Goal: Task Accomplishment & Management: Use online tool/utility

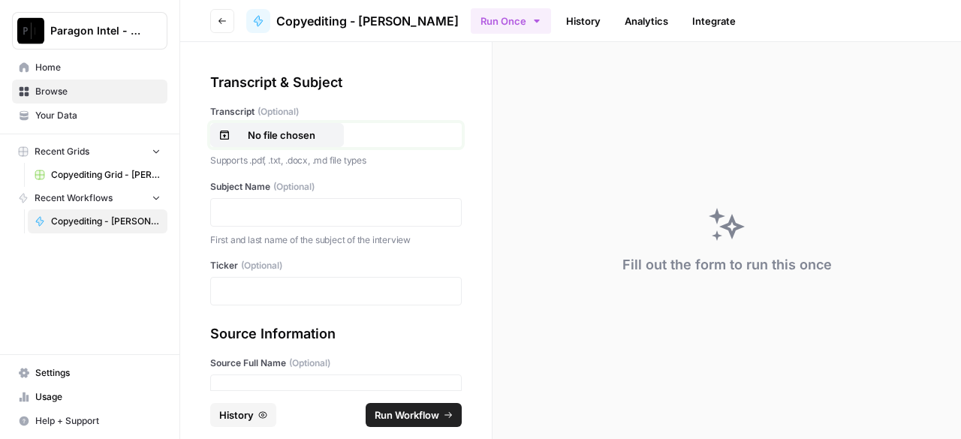
click at [276, 134] on p "No file chosen" at bounding box center [282, 135] width 96 height 15
click at [256, 219] on p at bounding box center [336, 212] width 232 height 15
click at [251, 296] on p at bounding box center [336, 291] width 232 height 15
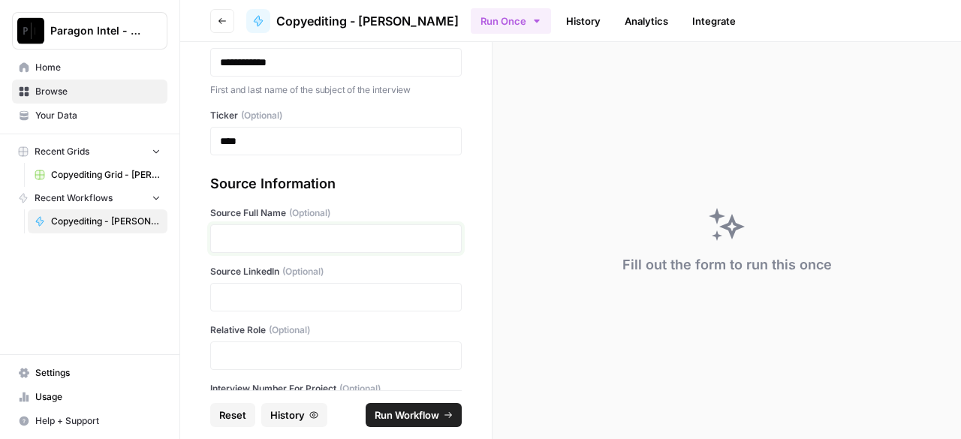
click at [273, 237] on p at bounding box center [336, 238] width 232 height 15
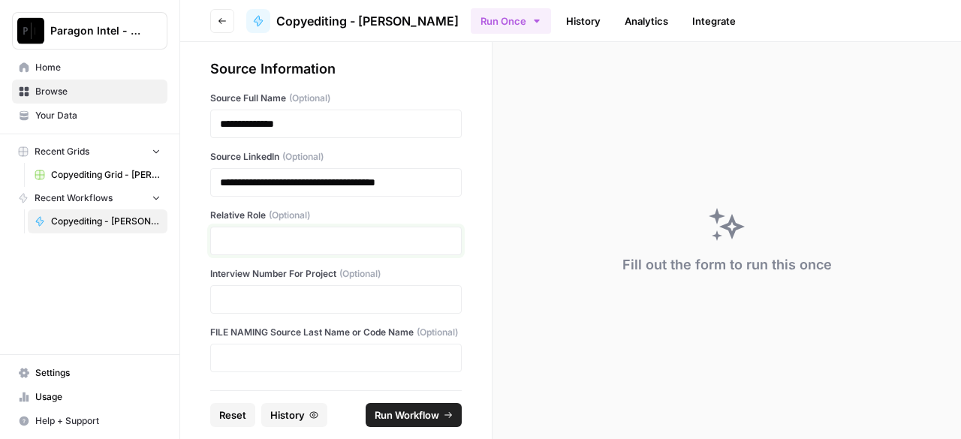
click at [307, 234] on p at bounding box center [336, 241] width 232 height 15
click at [247, 292] on p at bounding box center [336, 299] width 232 height 15
click at [288, 362] on p at bounding box center [336, 358] width 232 height 15
click at [422, 416] on span "Run Workflow" at bounding box center [407, 415] width 65 height 15
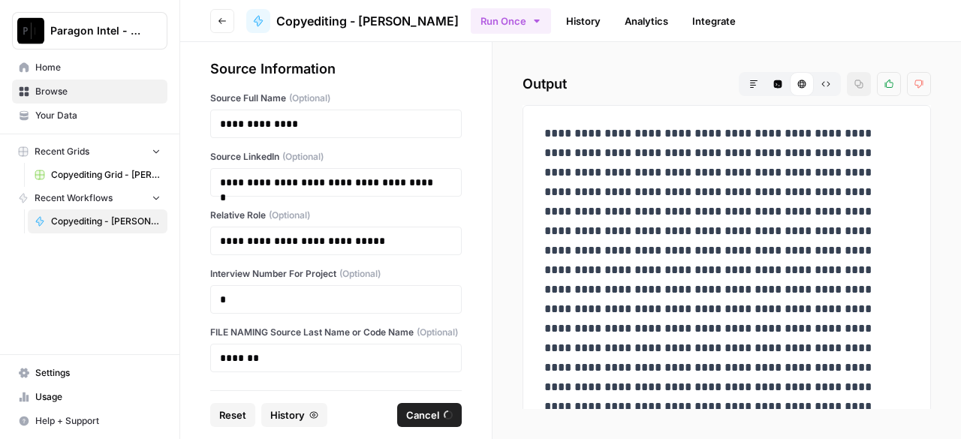
click at [54, 178] on span "Copyediting Grid - [PERSON_NAME]" at bounding box center [106, 175] width 110 height 14
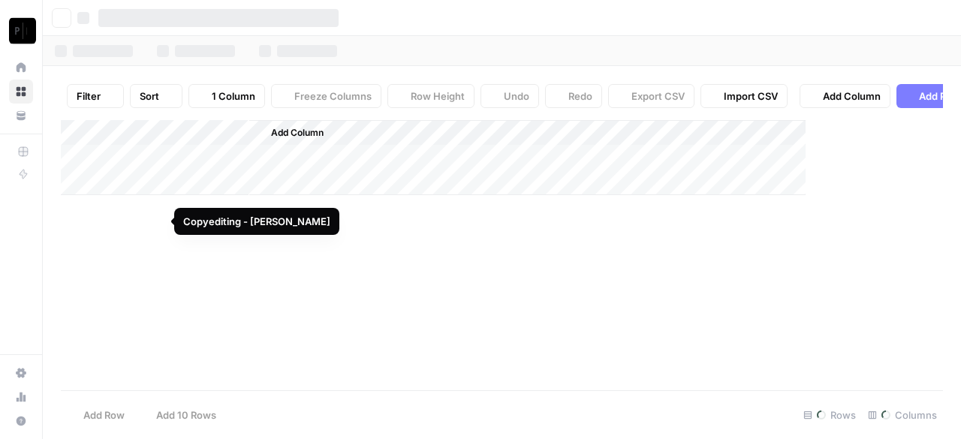
click at [85, 174] on div "Paragon Intel - Copyediting Home Browse Your Data Recent Grids Copyediting Grid…" at bounding box center [480, 219] width 961 height 439
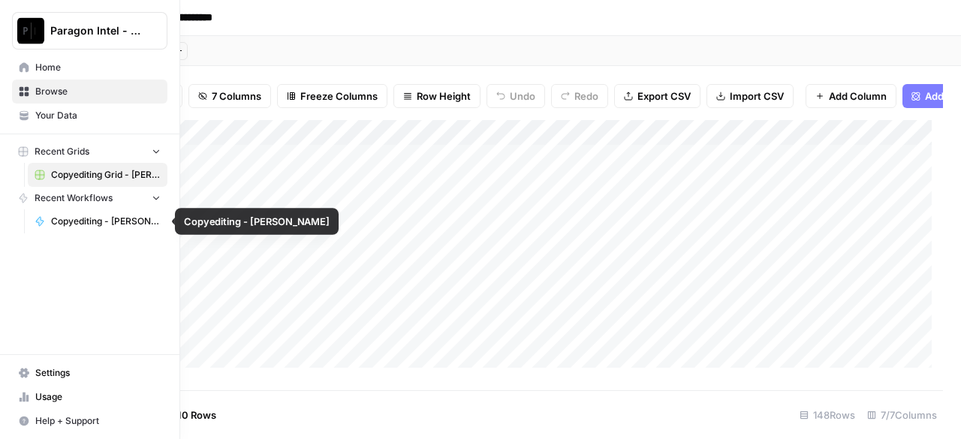
click at [62, 227] on span "Copyediting - [PERSON_NAME]" at bounding box center [106, 222] width 110 height 14
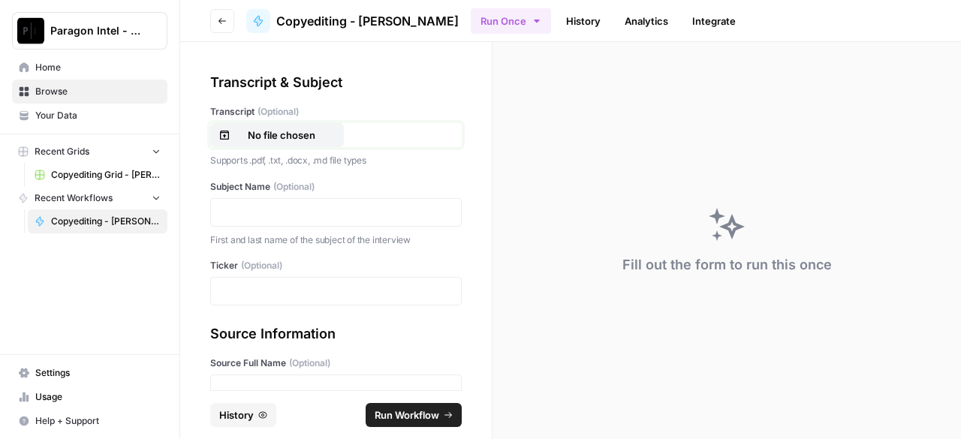
click at [269, 133] on p "No file chosen" at bounding box center [282, 135] width 96 height 15
click at [283, 206] on p at bounding box center [336, 212] width 232 height 15
click at [289, 278] on div at bounding box center [336, 291] width 252 height 29
click at [324, 288] on p at bounding box center [336, 291] width 232 height 15
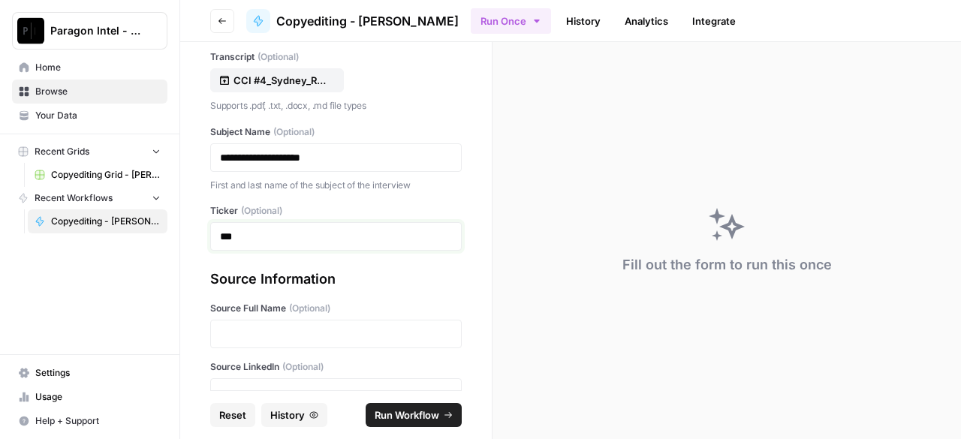
scroll to position [150, 0]
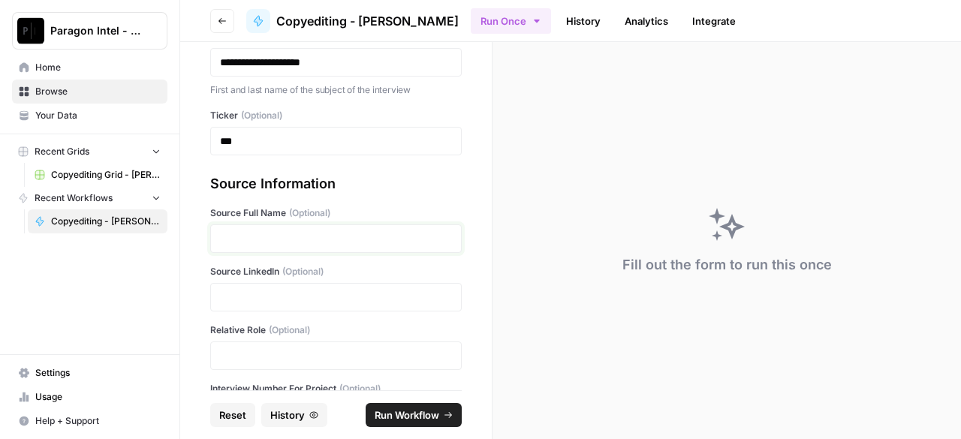
click at [352, 242] on p at bounding box center [336, 238] width 232 height 15
click at [277, 293] on p at bounding box center [336, 297] width 232 height 15
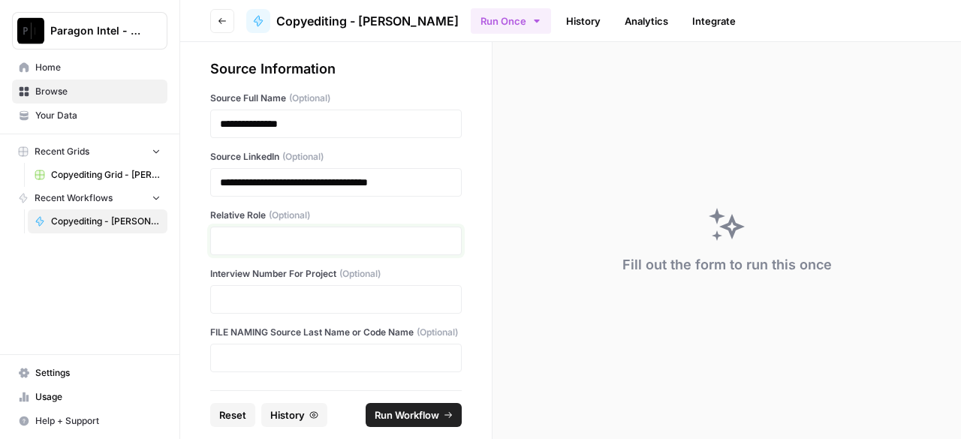
click at [249, 234] on p at bounding box center [336, 241] width 232 height 15
click at [330, 292] on p at bounding box center [336, 299] width 232 height 15
click at [286, 358] on p at bounding box center [336, 358] width 232 height 15
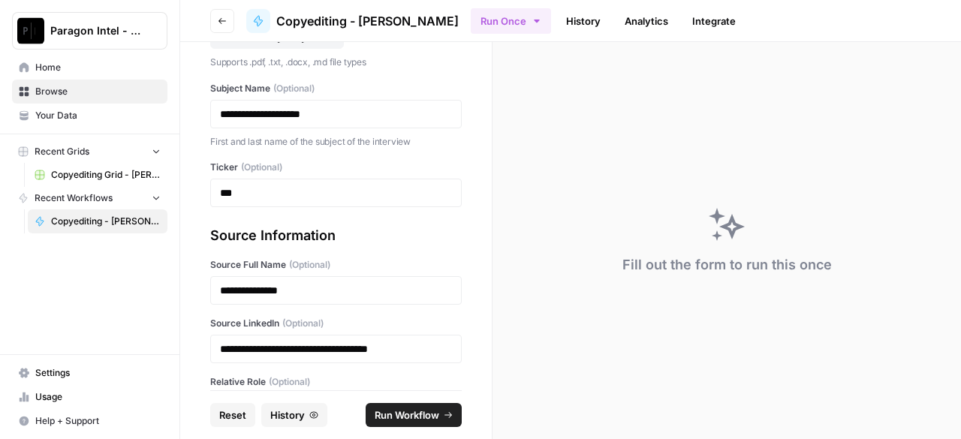
scroll to position [0, 0]
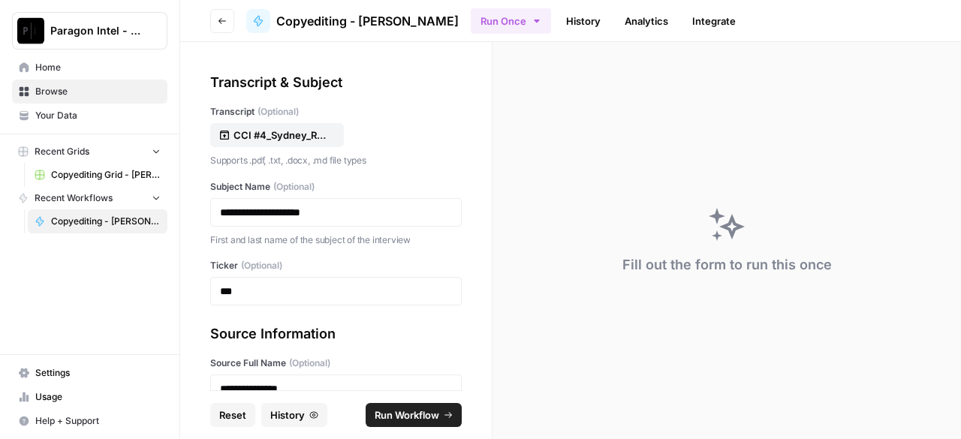
click at [378, 418] on span "Run Workflow" at bounding box center [407, 415] width 65 height 15
